Goal: Contribute content

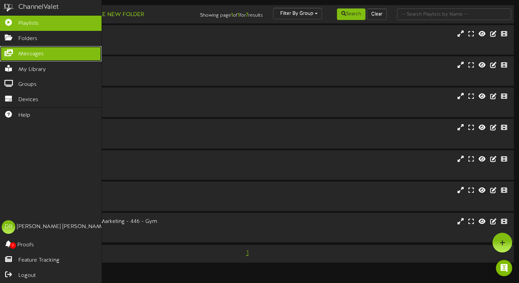
click at [14, 55] on link "Messages" at bounding box center [51, 53] width 102 height 15
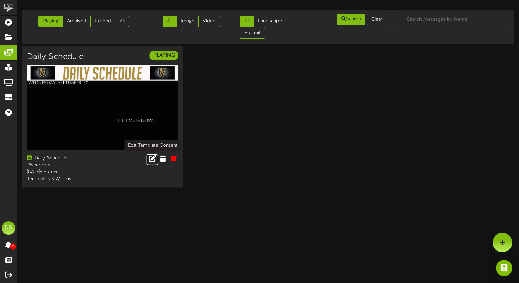
click at [147, 158] on link at bounding box center [153, 159] width 12 height 11
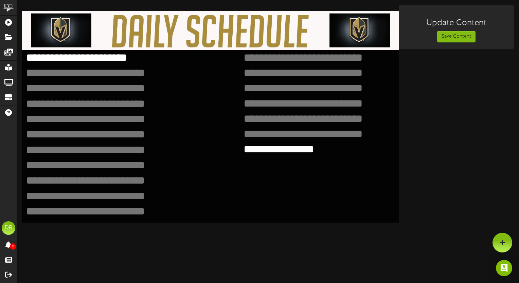
drag, startPoint x: 93, startPoint y: 57, endPoint x: -1, endPoint y: 42, distance: 95.9
click at [0, 42] on html "ChannelValet Playlists Folders Messages My Library Groups Devices Help [PERSON_…" at bounding box center [259, 111] width 519 height 223
type textarea "**********"
click at [35, 69] on textarea at bounding box center [102, 73] width 155 height 15
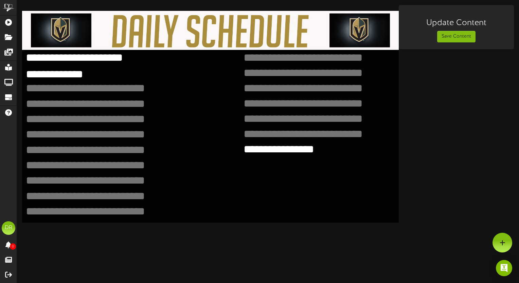
type textarea "**********"
click at [251, 69] on textarea at bounding box center [320, 73] width 155 height 15
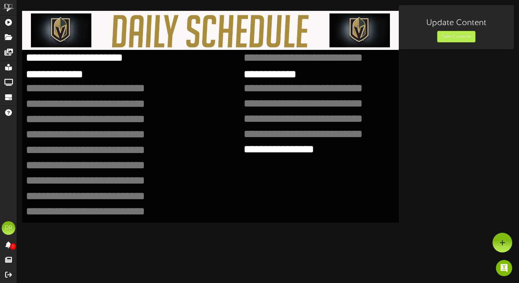
type textarea "**********"
click at [447, 34] on button "Save Content" at bounding box center [456, 37] width 38 height 12
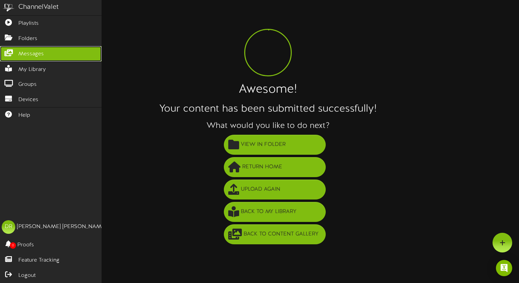
click at [17, 56] on link "Messages" at bounding box center [51, 53] width 102 height 15
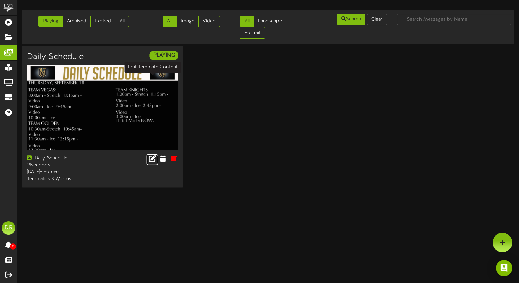
click at [151, 155] on icon at bounding box center [152, 158] width 7 height 7
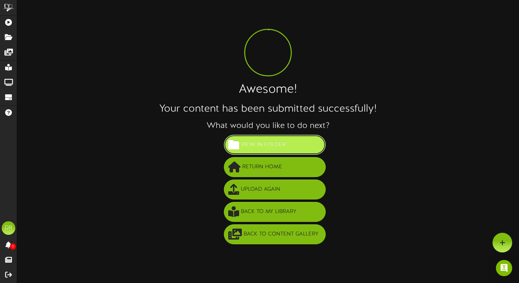
click at [290, 147] on button "View in Folder" at bounding box center [275, 145] width 102 height 20
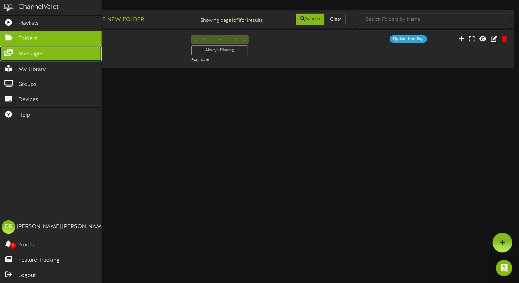
click at [10, 53] on icon at bounding box center [8, 52] width 17 height 5
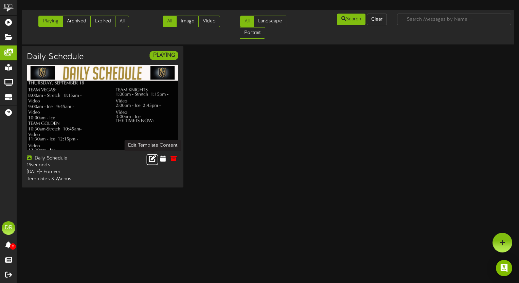
click at [149, 158] on icon at bounding box center [152, 158] width 7 height 7
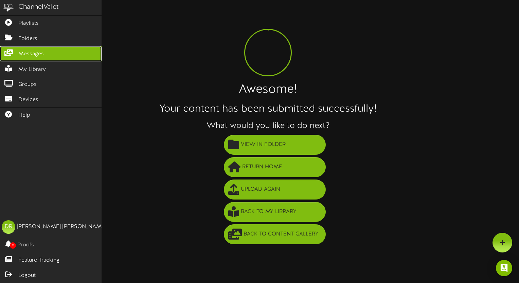
click at [15, 51] on icon at bounding box center [8, 52] width 17 height 5
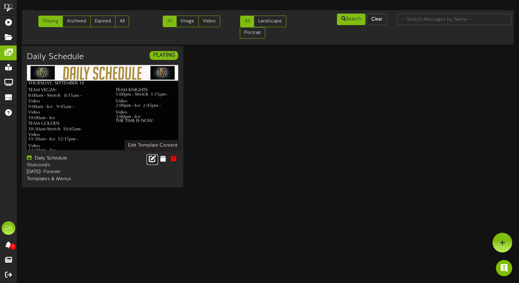
click at [153, 159] on icon at bounding box center [152, 158] width 7 height 7
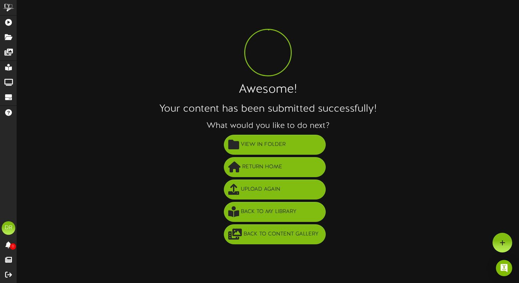
click at [153, 158] on li "Return Home" at bounding box center [275, 167] width 488 height 22
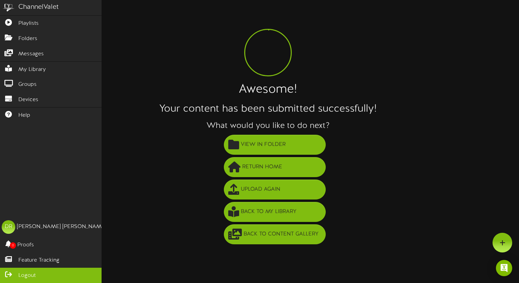
click at [16, 275] on icon at bounding box center [8, 273] width 17 height 5
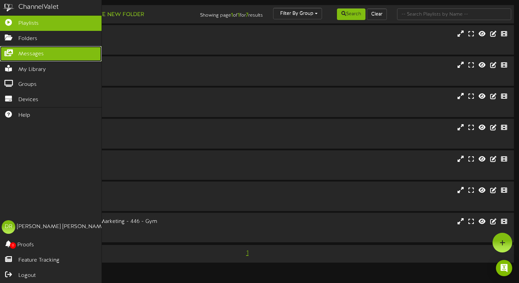
click at [24, 50] on span "Messages" at bounding box center [30, 54] width 25 height 8
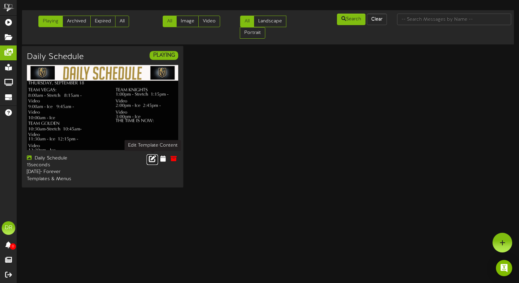
click at [151, 156] on icon at bounding box center [152, 158] width 7 height 7
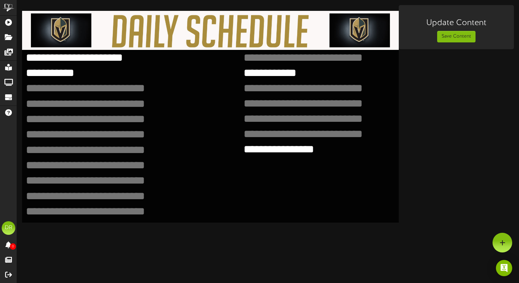
click at [30, 70] on textarea "**********" at bounding box center [102, 73] width 155 height 15
click at [469, 40] on button "Save Content" at bounding box center [456, 37] width 38 height 12
